Goal: Transaction & Acquisition: Purchase product/service

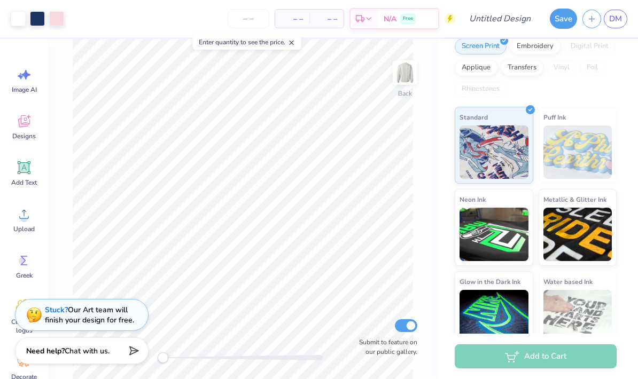
scroll to position [150, 0]
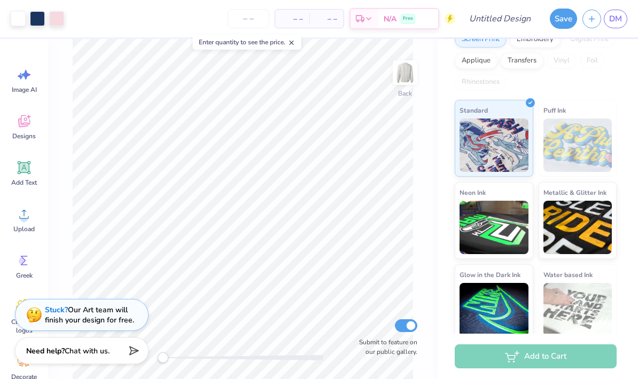
click at [572, 350] on div "Add to Cart" at bounding box center [536, 357] width 162 height 24
click at [542, 356] on div "Add to Cart" at bounding box center [536, 357] width 162 height 24
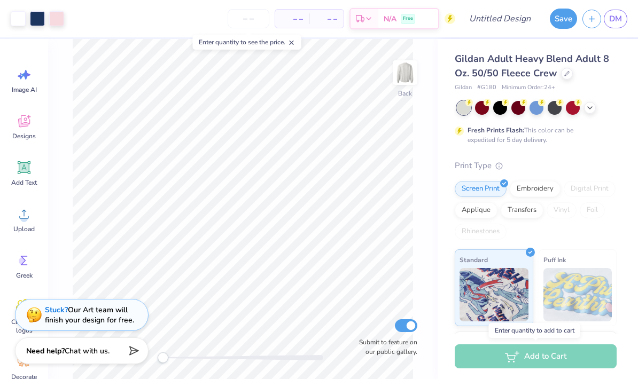
scroll to position [0, 0]
click at [537, 190] on div "Embroidery" at bounding box center [535, 189] width 51 height 16
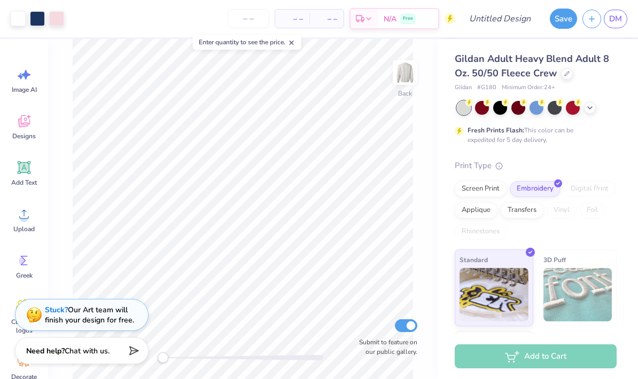
click at [497, 190] on div "Screen Print" at bounding box center [481, 189] width 52 height 16
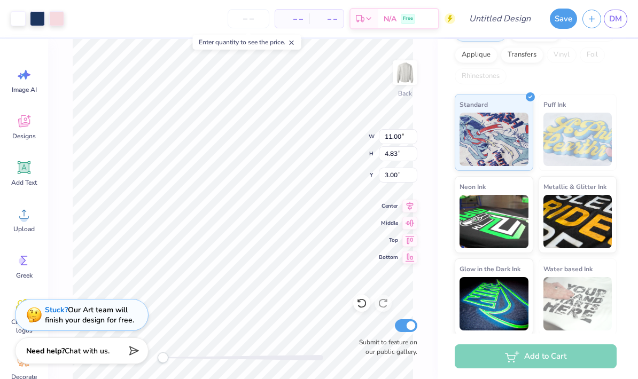
scroll to position [157, 0]
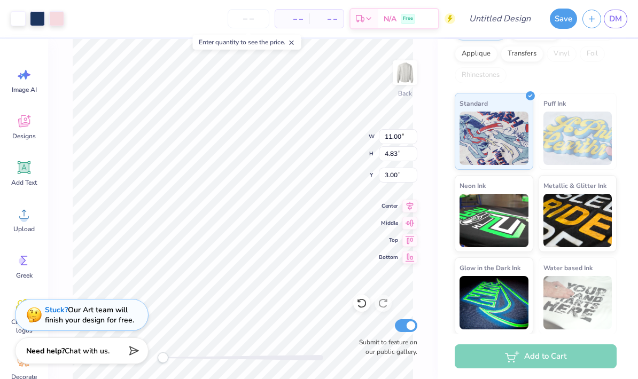
click at [20, 174] on icon at bounding box center [24, 167] width 13 height 13
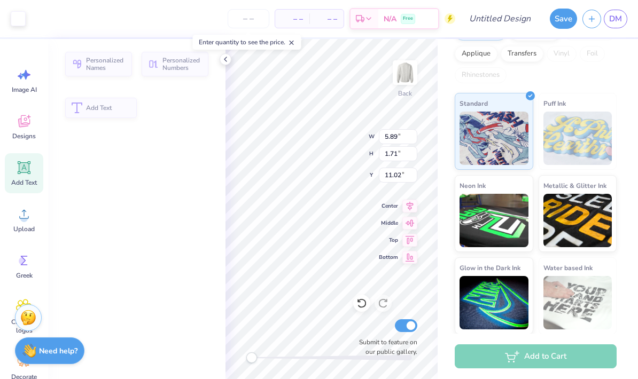
type input "5.89"
type input "1.71"
type input "11.02"
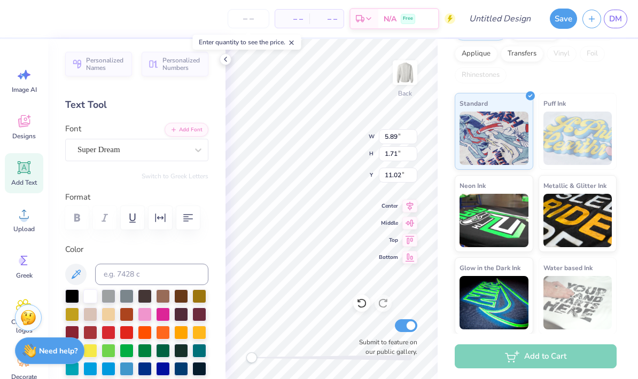
click at [33, 265] on div "Greek" at bounding box center [24, 266] width 38 height 40
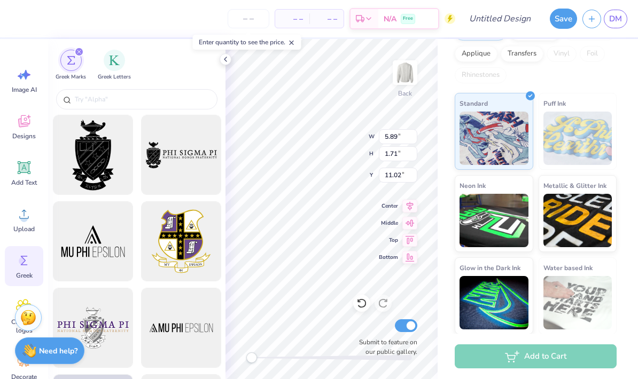
click at [168, 105] on input "text" at bounding box center [142, 99] width 137 height 11
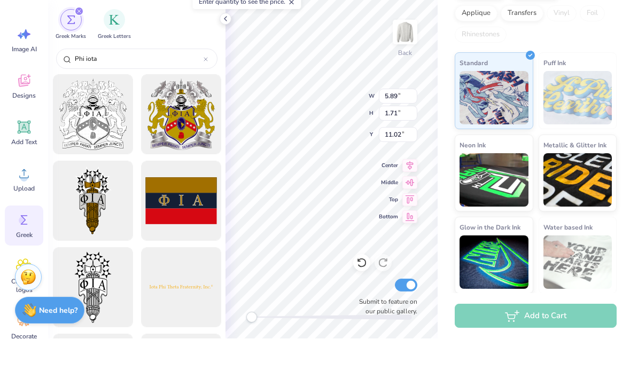
type input "Phi iota"
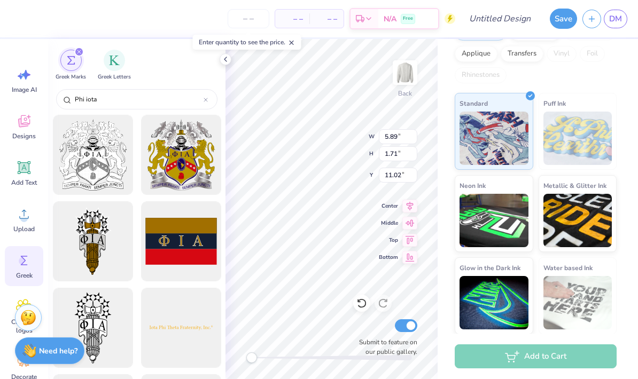
type input "10.81"
type input "4.61"
type input "3.09"
type input "11.00"
type input "4.83"
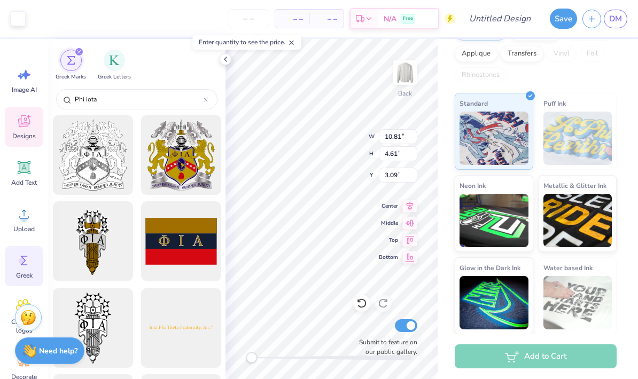
type input "3.00"
type input "10.81"
type input "4.61"
type input "Phi iota"
click at [361, 305] on icon at bounding box center [361, 303] width 11 height 11
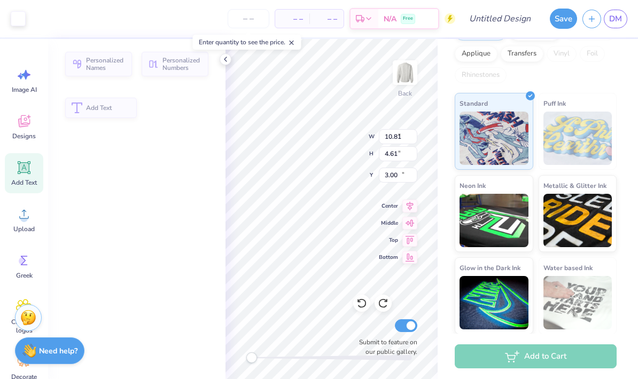
type input "5.89"
type input "1.71"
type input "11.02"
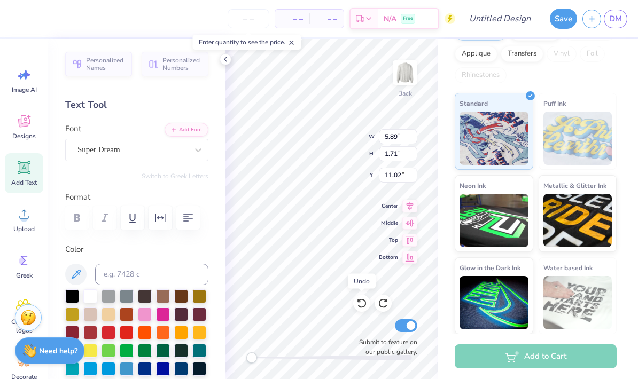
click at [365, 307] on icon at bounding box center [361, 304] width 9 height 10
click at [560, 359] on div "Add to Cart" at bounding box center [536, 357] width 162 height 24
click at [302, 14] on span "– –" at bounding box center [292, 18] width 21 height 11
click at [240, 18] on input "number" at bounding box center [249, 18] width 42 height 19
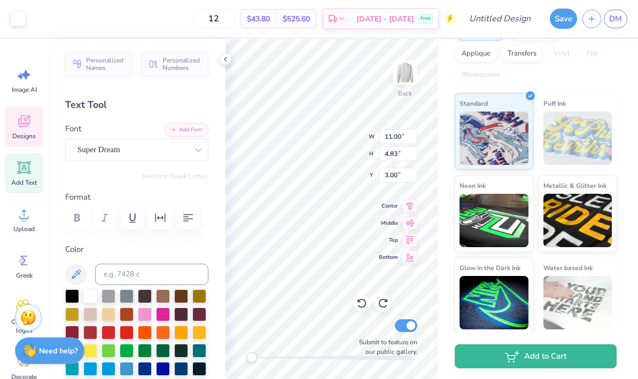
type input "12"
click at [555, 349] on button "Add to Cart" at bounding box center [536, 357] width 162 height 24
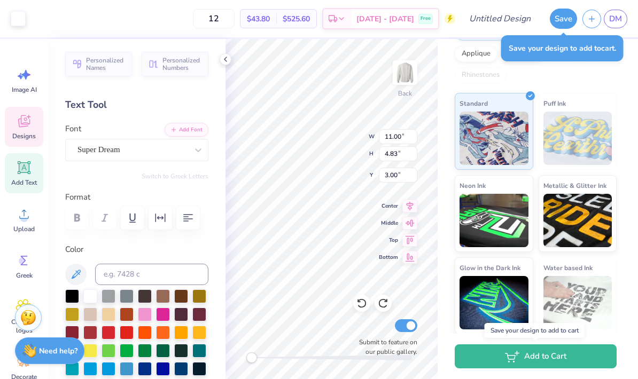
click at [563, 24] on button "Save" at bounding box center [563, 19] width 27 height 20
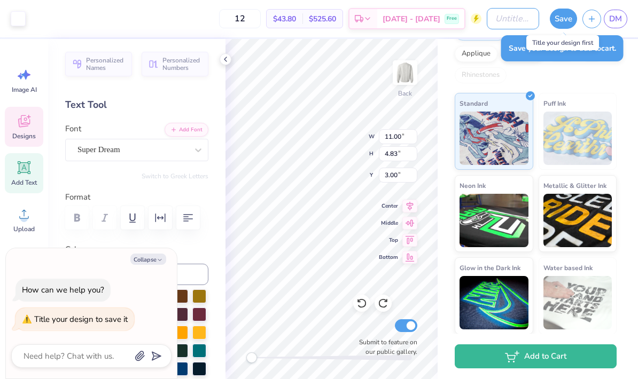
click at [502, 23] on input "Design Title" at bounding box center [513, 18] width 52 height 21
type textarea "x"
type input "K"
type textarea "x"
type input "Kk"
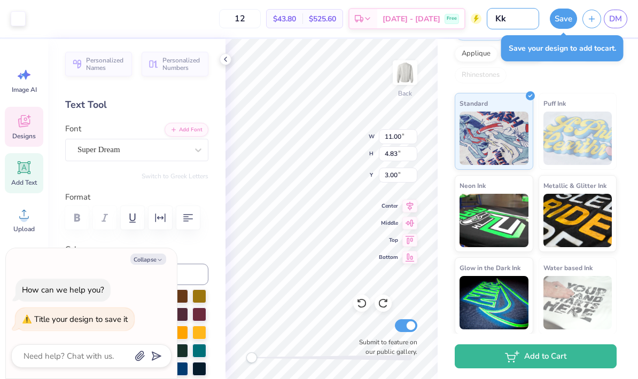
type textarea "x"
type input "Kkk"
type textarea "x"
type input "Kkk"
click at [568, 17] on button "Save" at bounding box center [563, 19] width 27 height 20
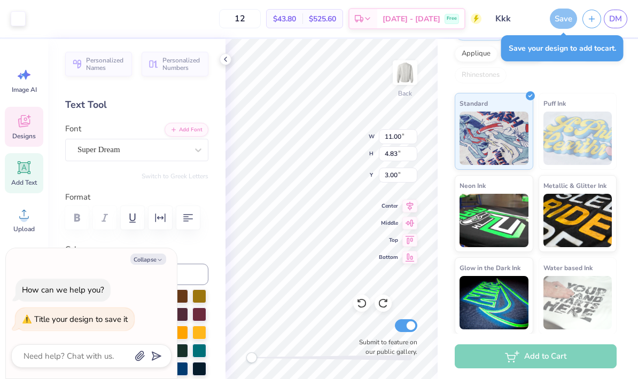
click at [571, 354] on div "Add to Cart" at bounding box center [536, 357] width 162 height 24
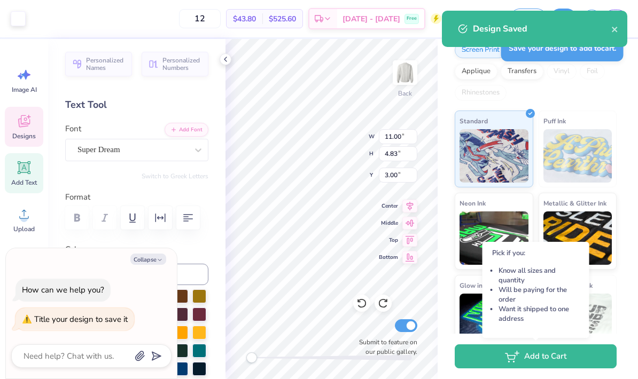
click at [561, 345] on button "Add to Cart" at bounding box center [536, 357] width 162 height 24
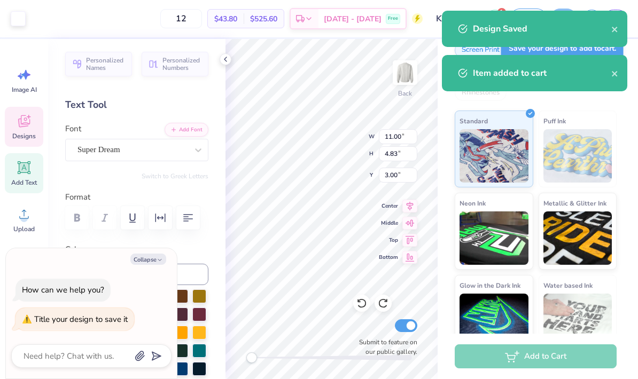
click at [617, 23] on button "close" at bounding box center [614, 28] width 7 height 13
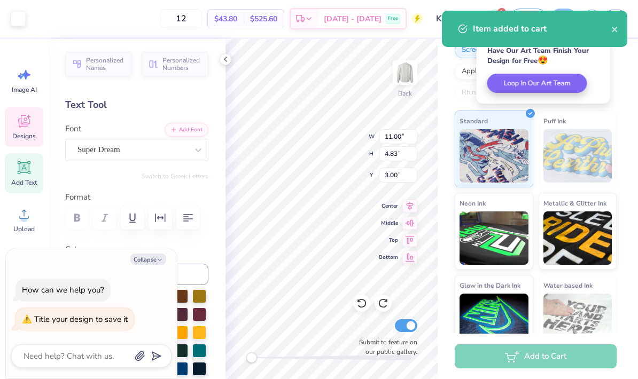
click at [625, 20] on div "Item added to cart" at bounding box center [534, 29] width 185 height 36
click at [614, 25] on button "close" at bounding box center [614, 28] width 7 height 13
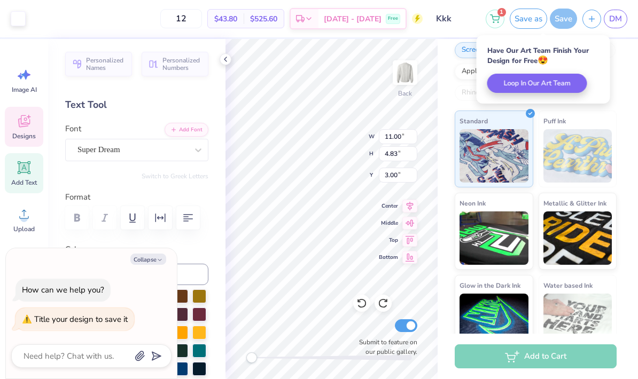
click at [442, 11] on div "notification timer" at bounding box center [442, 9] width 0 height 3
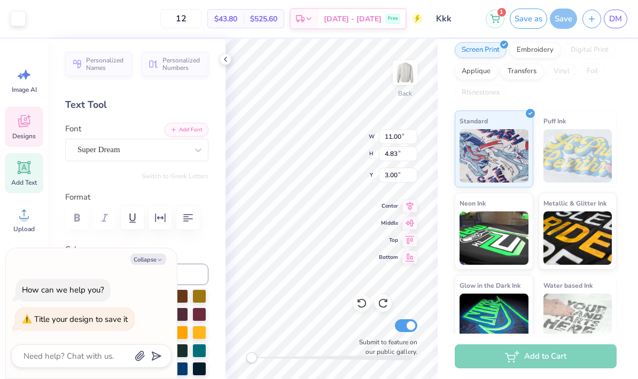
click at [495, 17] on icon at bounding box center [495, 18] width 10 height 9
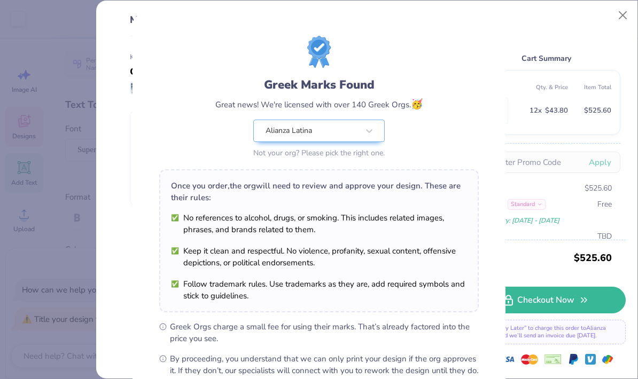
click at [623, 15] on div "Greek Marks Found Great news! We're licensed with over 140 Greek Orgs. 🥳 Alianz…" at bounding box center [319, 189] width 638 height 379
click at [630, 17] on div "Greek Marks Found Great news! We're licensed with over 140 Greek Orgs. 🥳 Alianz…" at bounding box center [319, 189] width 638 height 379
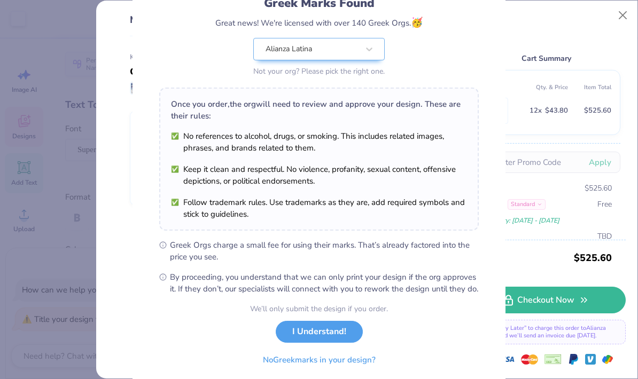
scroll to position [94, 0]
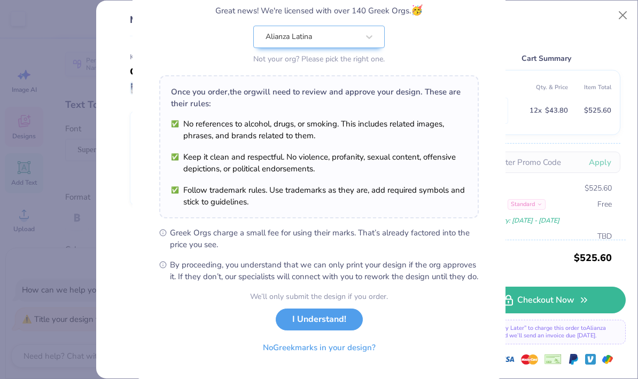
click at [345, 331] on button "I Understand!" at bounding box center [319, 320] width 87 height 22
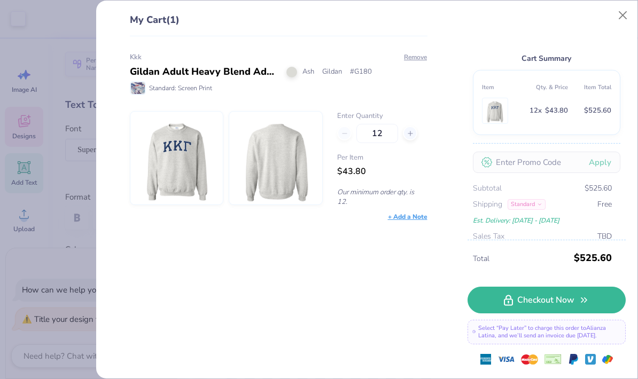
type textarea "x"
click at [409, 219] on div "+ Add a Note" at bounding box center [408, 217] width 40 height 10
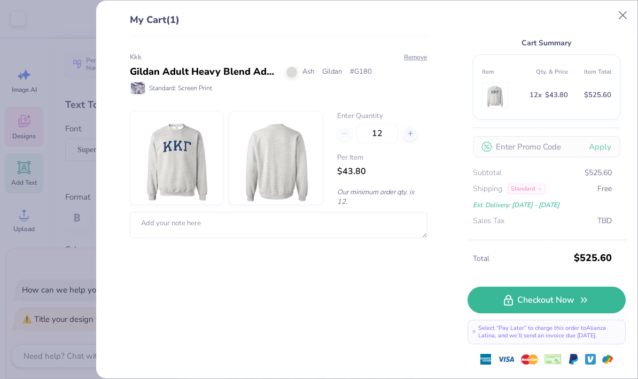
scroll to position [15, 0]
click at [588, 307] on link "Checkout Now" at bounding box center [547, 300] width 158 height 27
click at [617, 9] on button "Close" at bounding box center [623, 15] width 20 height 20
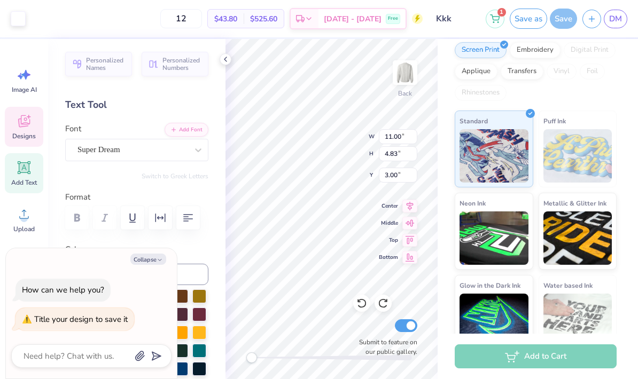
click at [610, 24] on span "DM" at bounding box center [615, 19] width 13 height 12
